Goal: Task Accomplishment & Management: Manage account settings

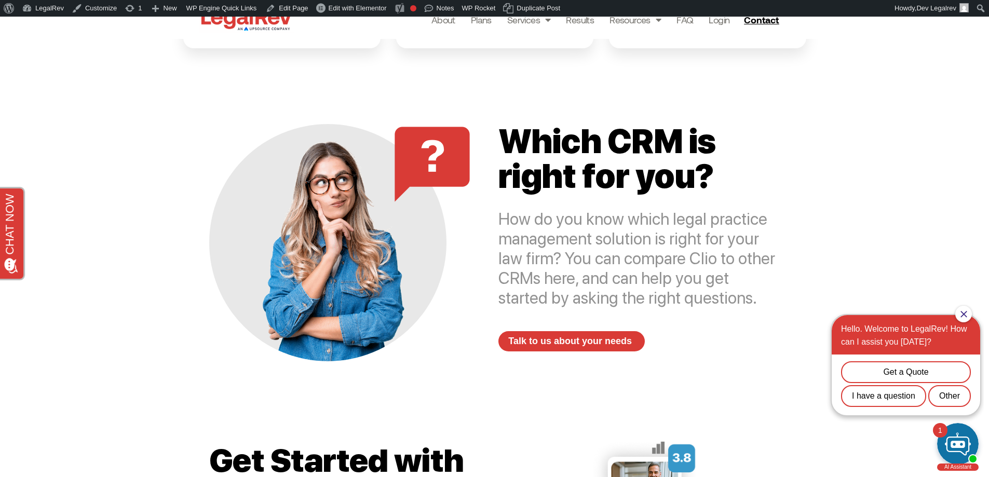
scroll to position [986, 0]
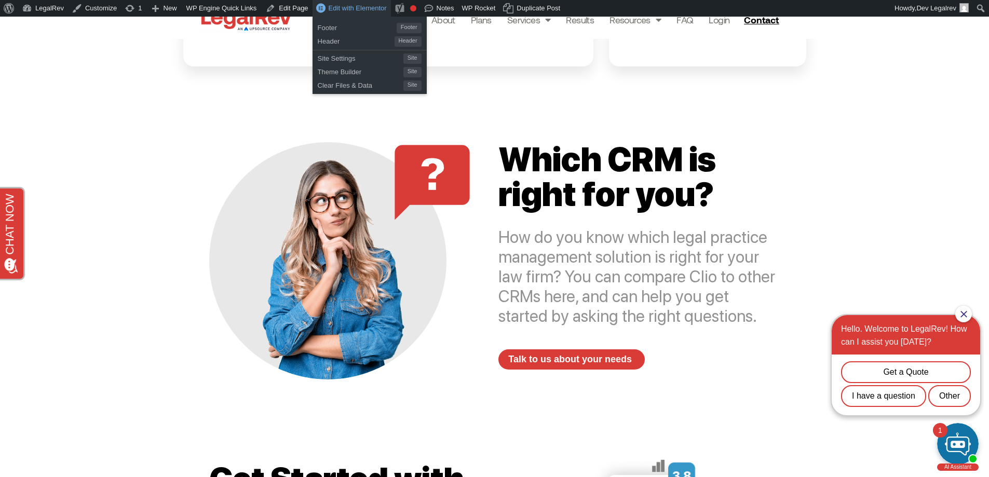
click at [364, 7] on span "Edit with Elementor" at bounding box center [358, 8] width 58 height 8
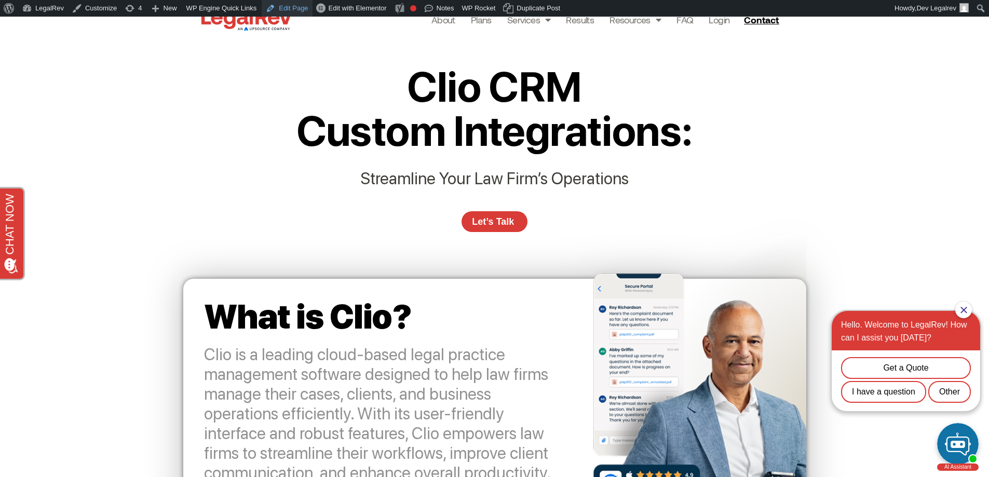
click at [272, 7] on link "Edit Page" at bounding box center [287, 8] width 50 height 17
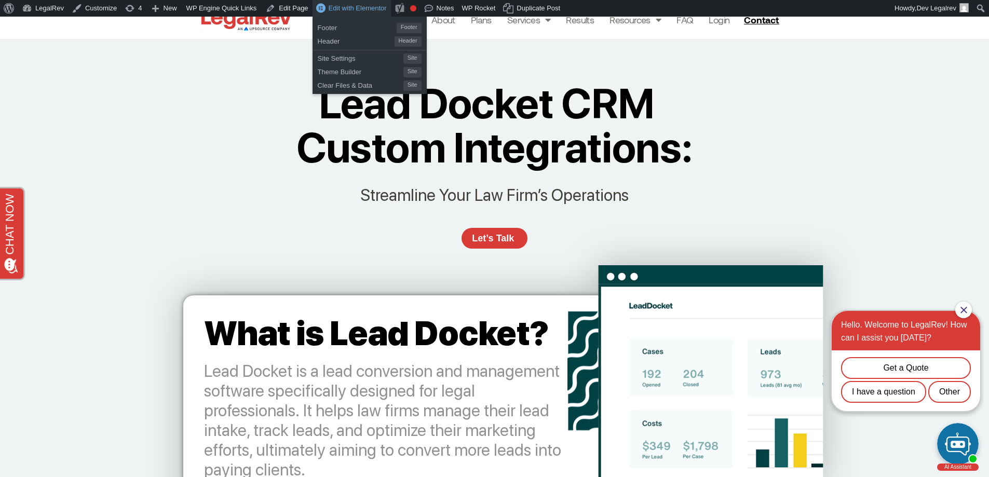
click at [349, 5] on span "Edit with Elementor" at bounding box center [358, 8] width 58 height 8
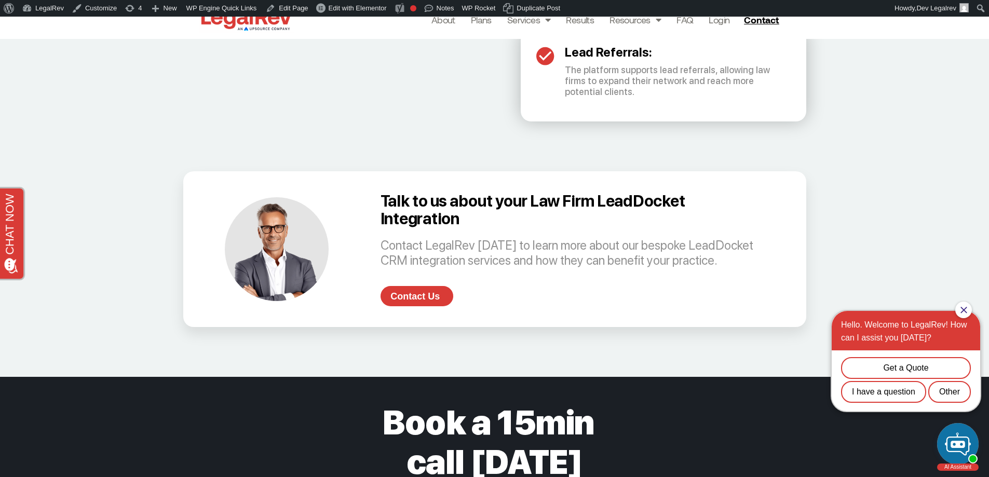
scroll to position [2076, 0]
click at [291, 13] on link "Edit Page" at bounding box center [287, 8] width 50 height 17
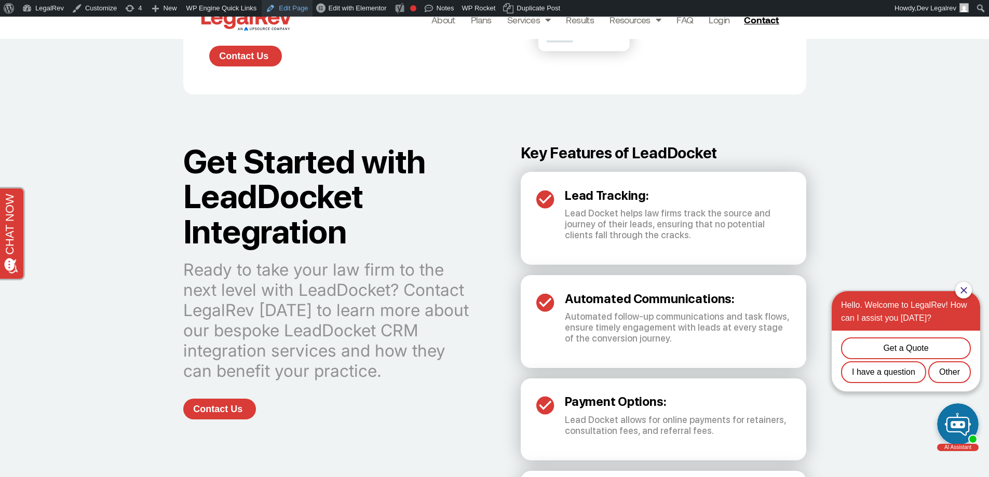
scroll to position [1505, 0]
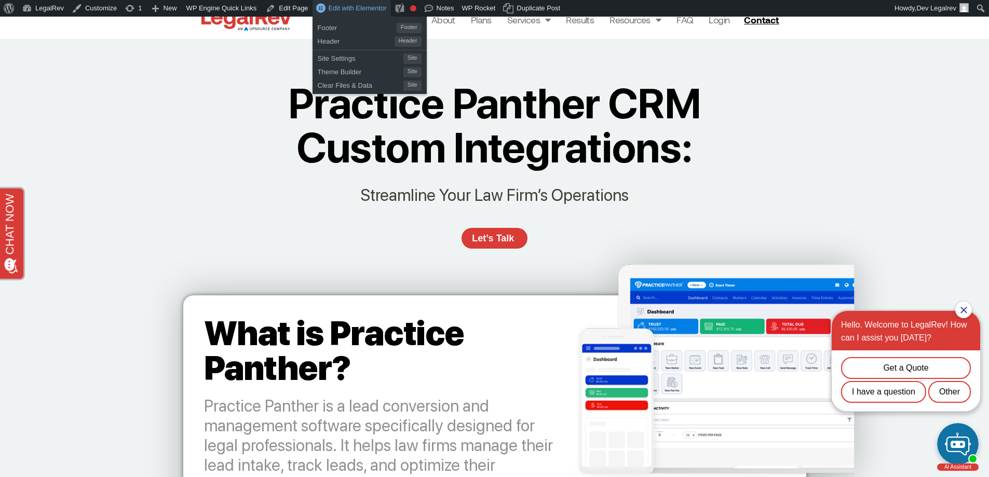
click at [340, 6] on span "Edit with Elementor" at bounding box center [358, 8] width 58 height 8
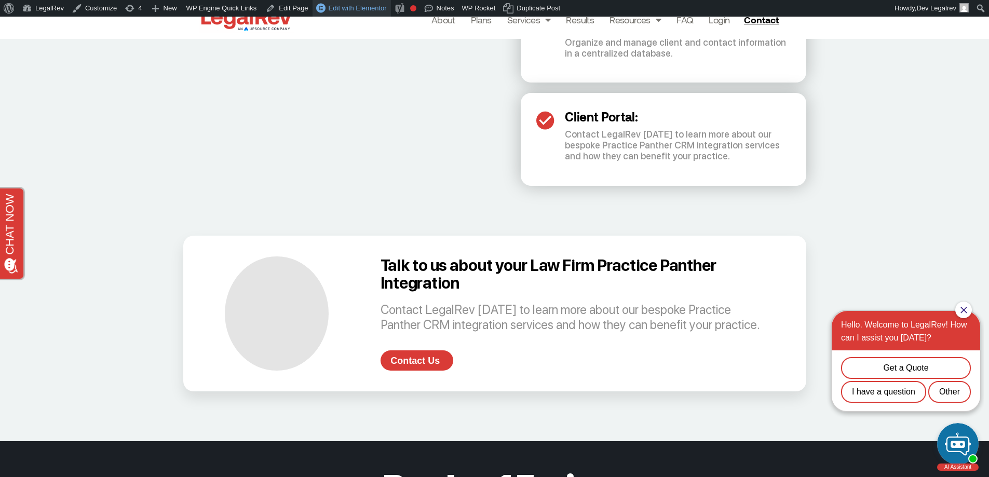
scroll to position [2024, 0]
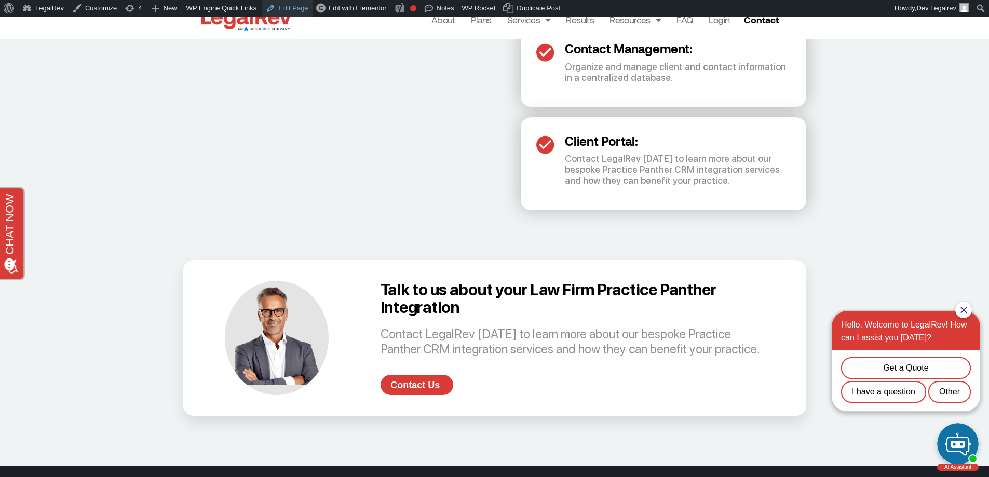
click at [286, 10] on link "Edit Page" at bounding box center [287, 8] width 50 height 17
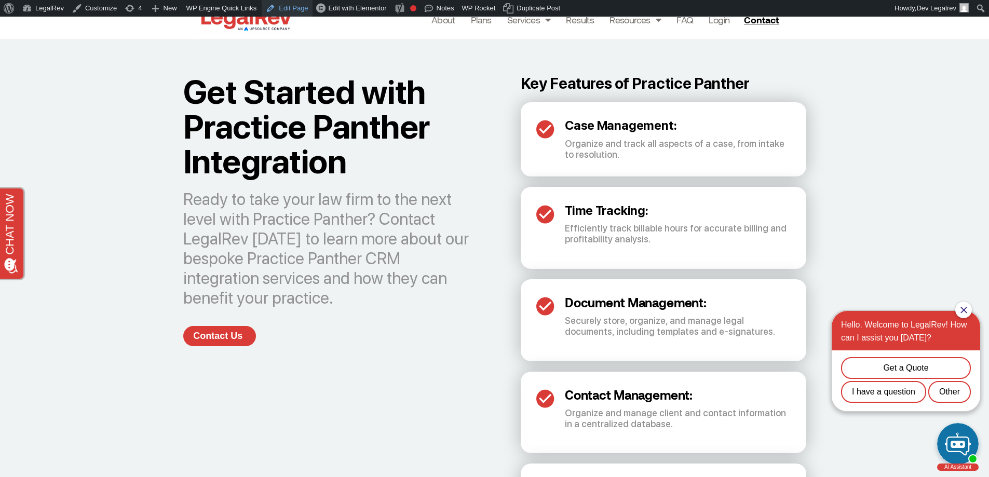
scroll to position [1609, 0]
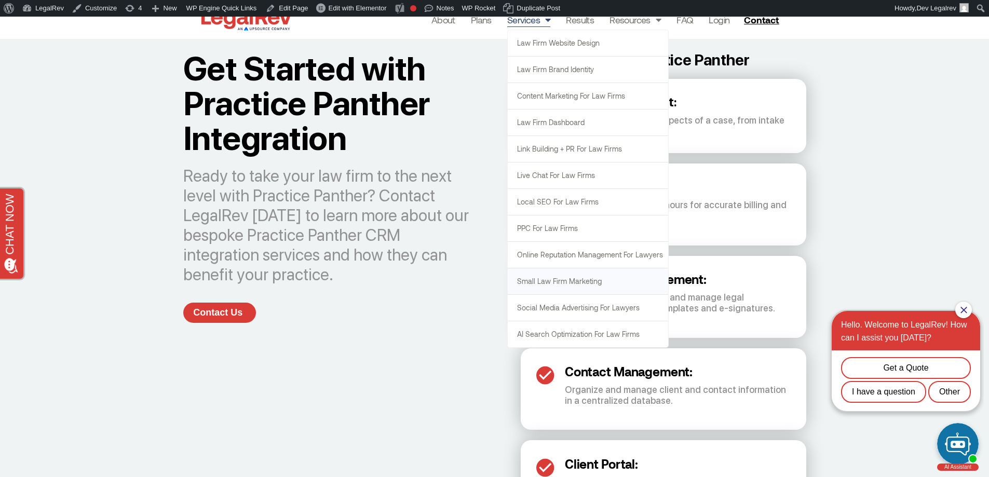
scroll to position [1713, 0]
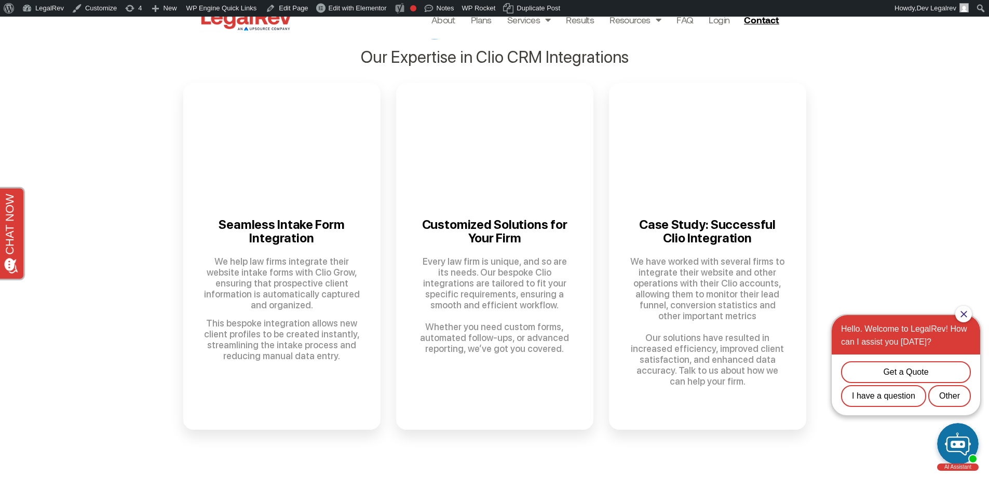
scroll to position [519, 0]
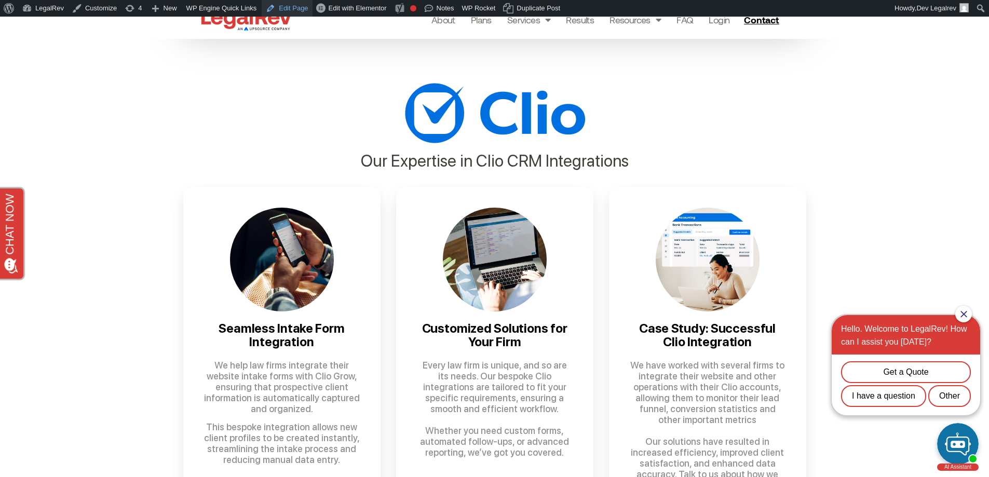
click at [296, 6] on link "Edit Page" at bounding box center [287, 8] width 50 height 17
